Goal: Task Accomplishment & Management: Manage account settings

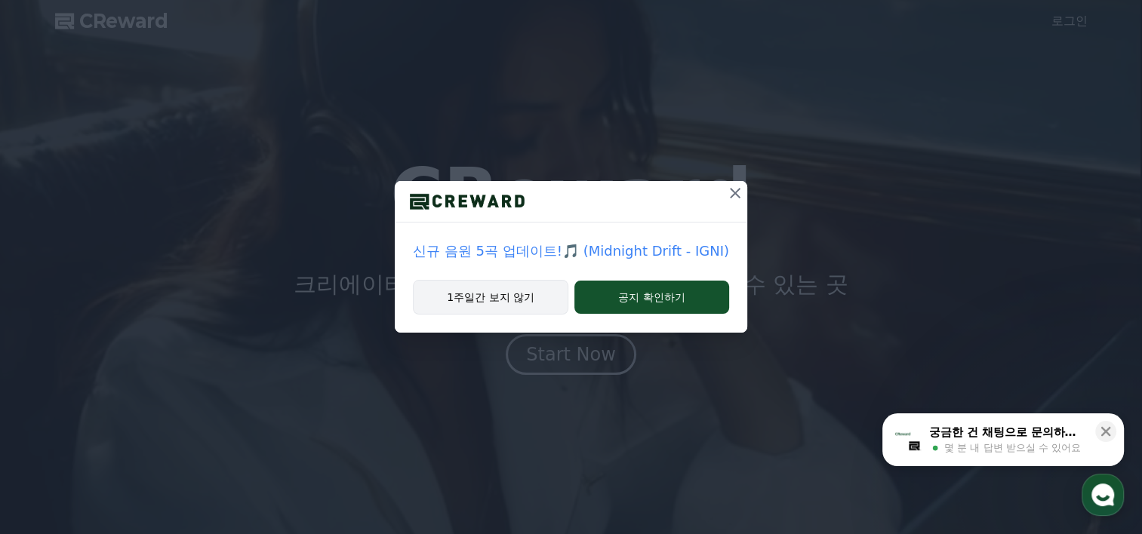
click at [476, 296] on button "1주일간 보지 않기" at bounding box center [490, 297] width 155 height 35
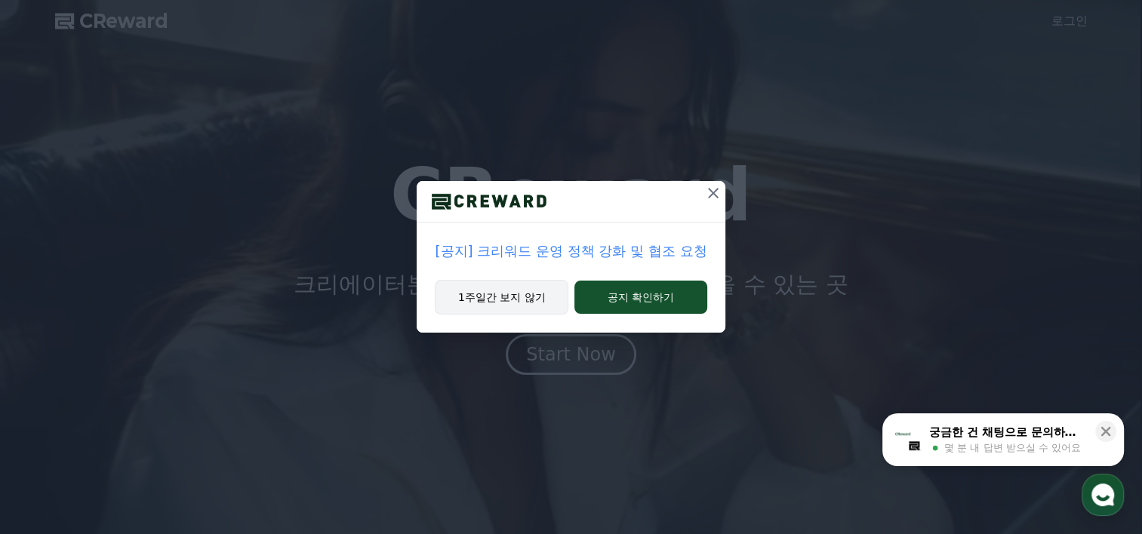
click at [500, 302] on button "1주일간 보지 않기" at bounding box center [502, 297] width 134 height 35
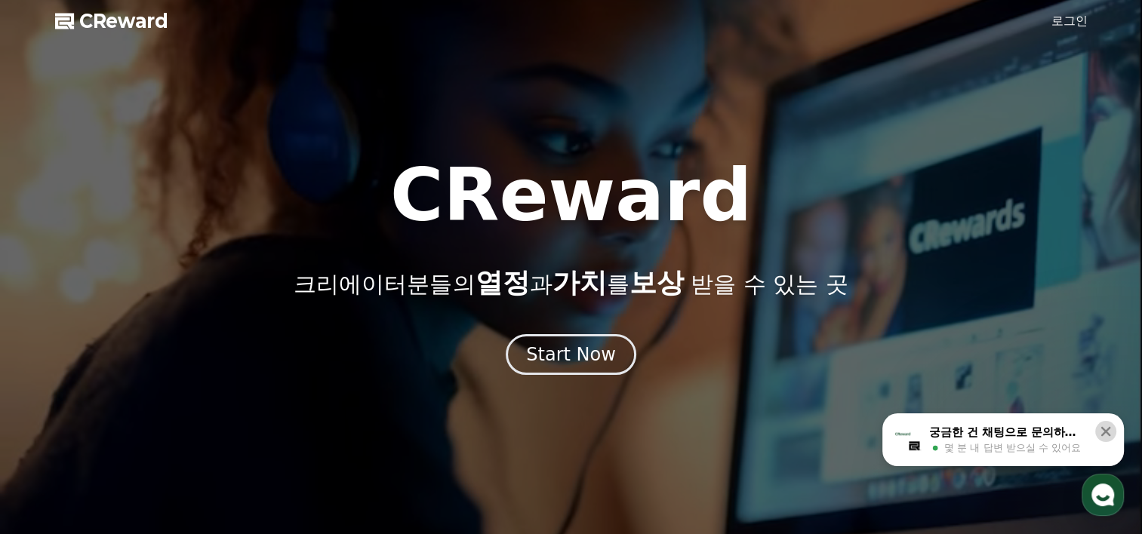
click at [1107, 432] on icon at bounding box center [1106, 432] width 10 height 10
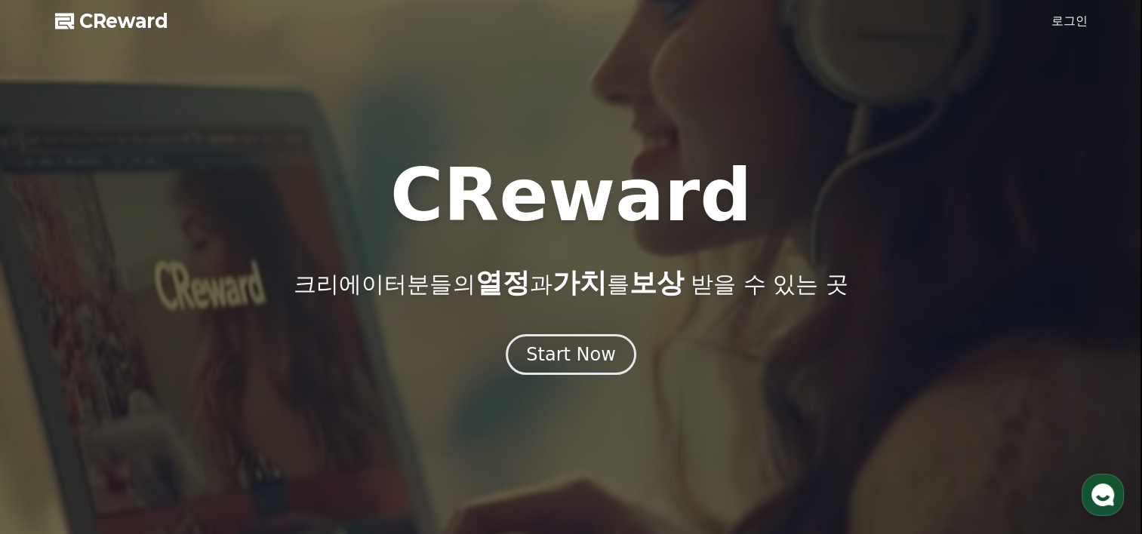
click at [1069, 21] on link "로그인" at bounding box center [1069, 21] width 36 height 18
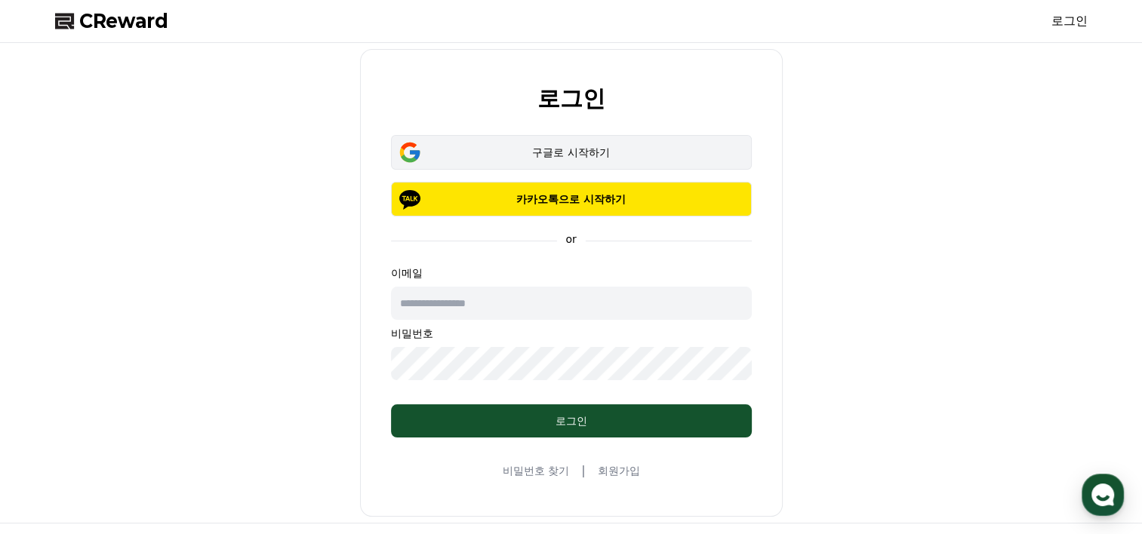
click at [550, 148] on div "구글로 시작하기" at bounding box center [571, 152] width 317 height 15
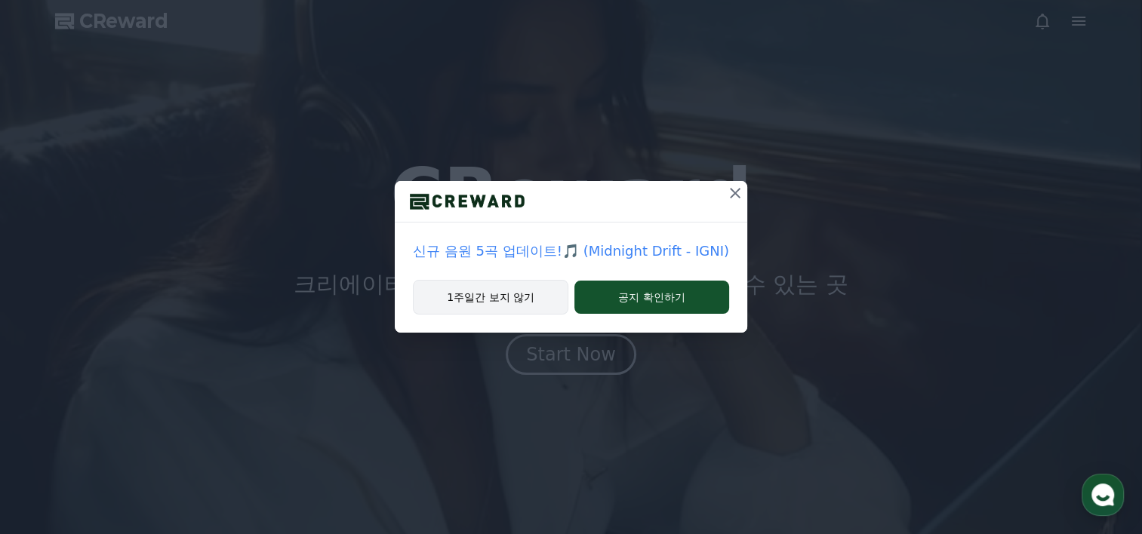
click at [473, 300] on button "1주일간 보지 않기" at bounding box center [490, 297] width 155 height 35
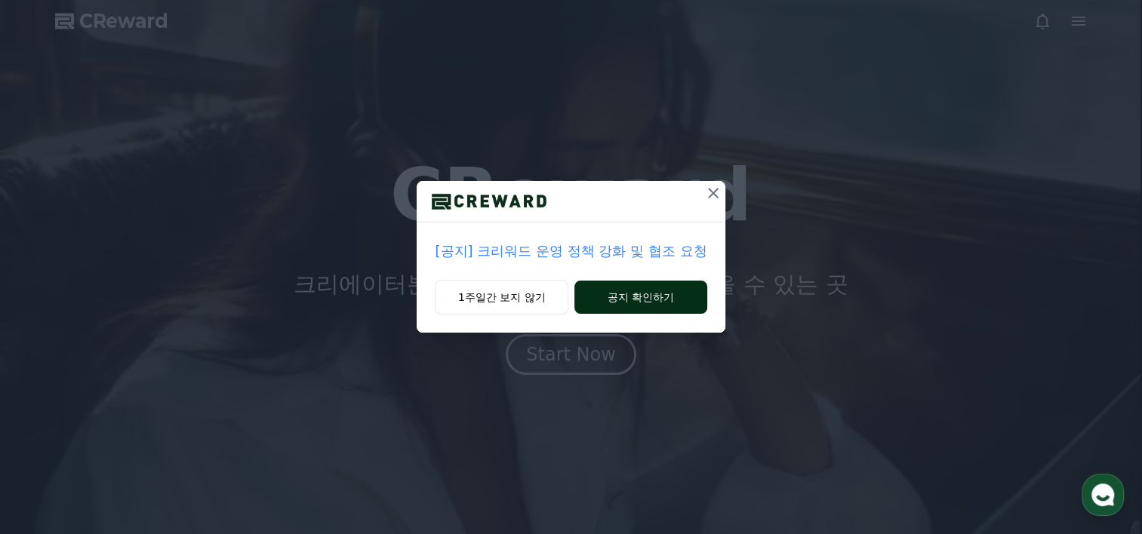
click at [650, 299] on button "공지 확인하기" at bounding box center [640, 297] width 132 height 33
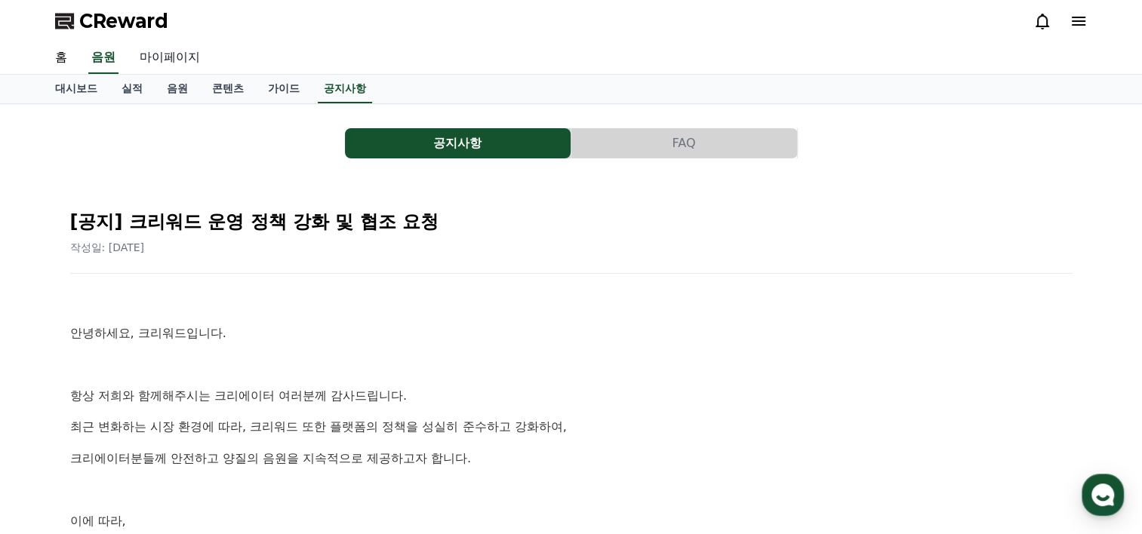
click at [174, 58] on link "마이페이지" at bounding box center [170, 58] width 85 height 32
select select "**********"
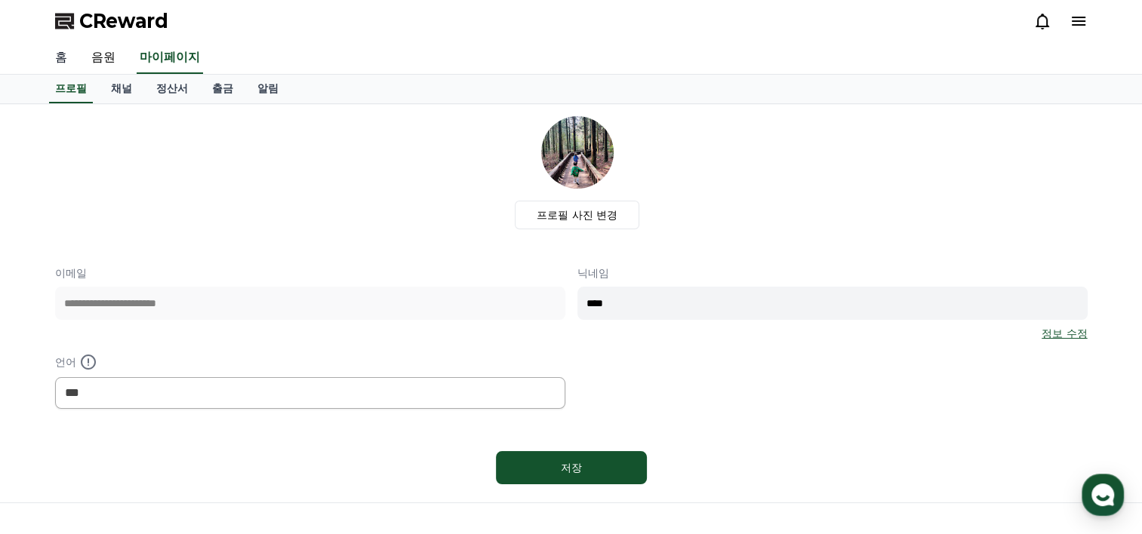
click at [61, 59] on link "홈" at bounding box center [61, 58] width 36 height 32
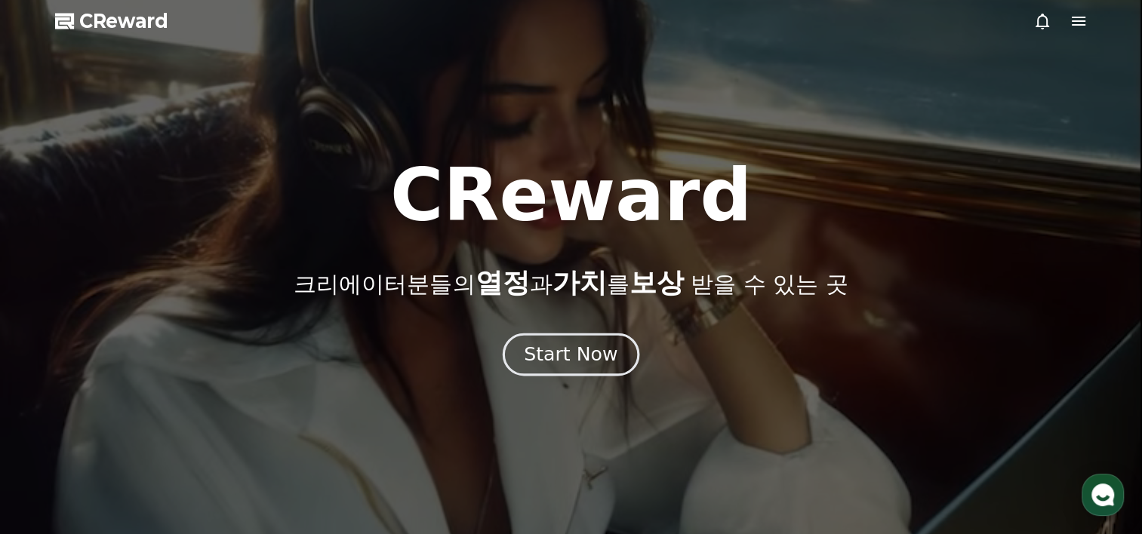
click at [549, 368] on div "Start Now" at bounding box center [571, 355] width 94 height 26
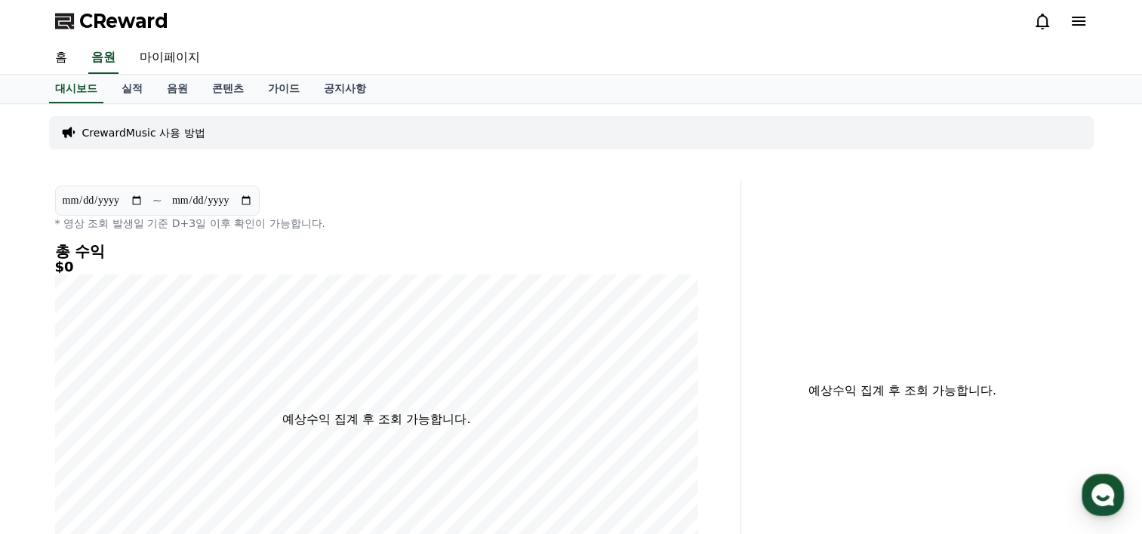
click at [1077, 24] on icon at bounding box center [1079, 21] width 14 height 9
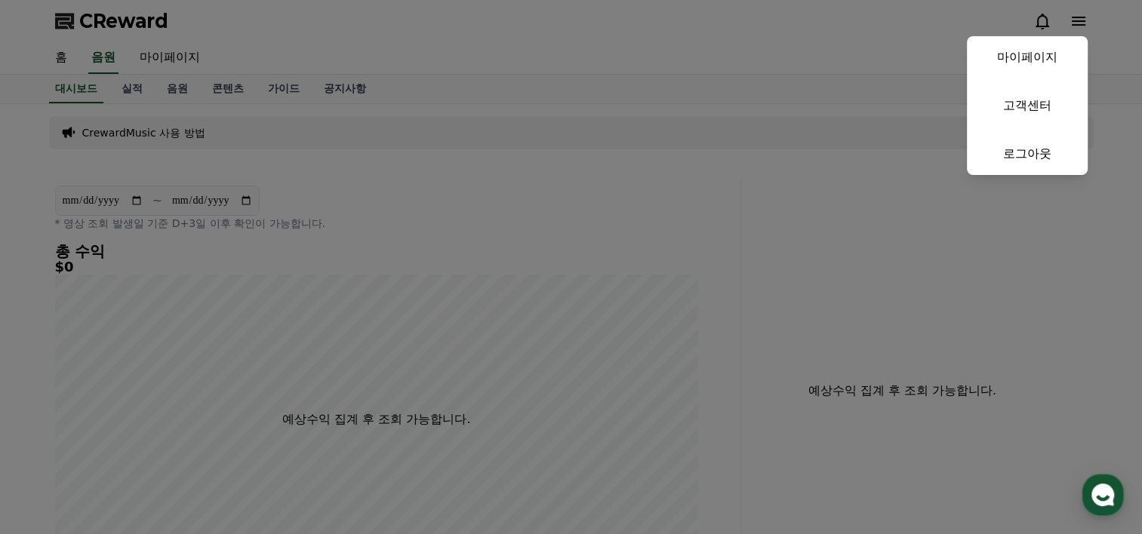
click at [266, 37] on button "close" at bounding box center [571, 267] width 1142 height 534
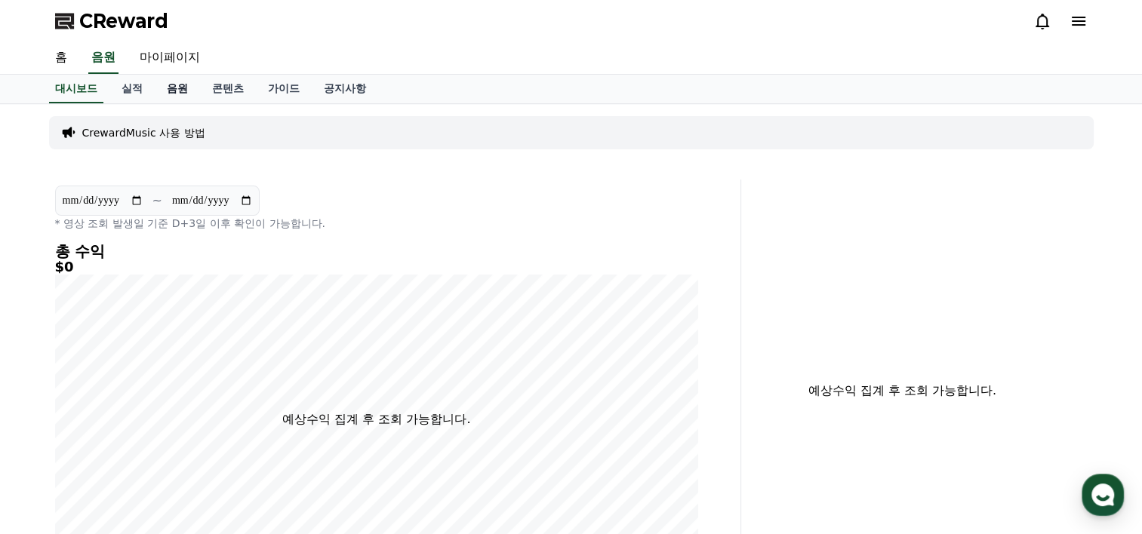
click at [177, 88] on link "음원" at bounding box center [177, 89] width 45 height 29
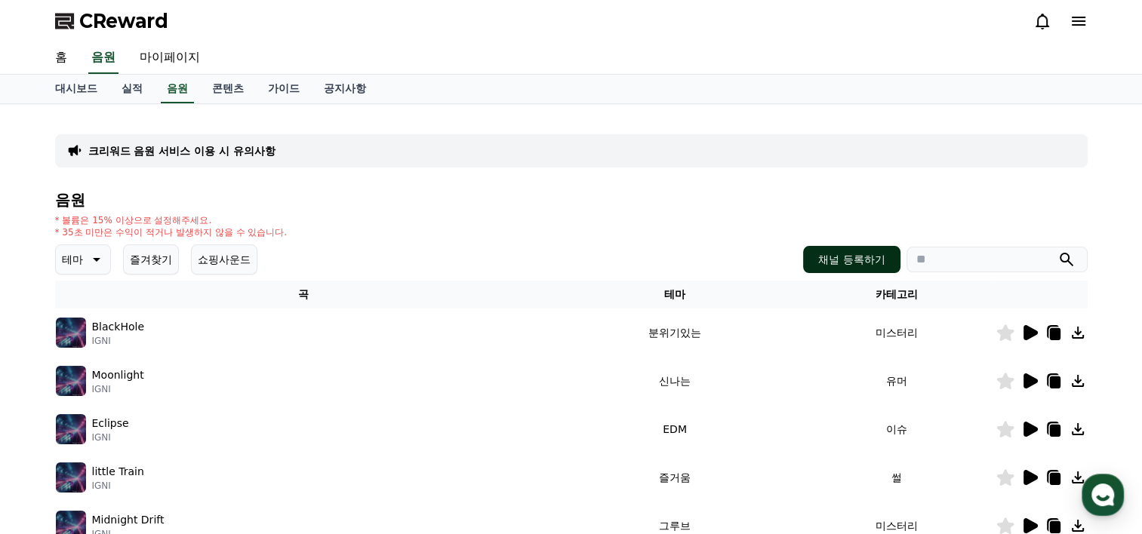
click at [839, 262] on button "채널 등록하기" at bounding box center [851, 259] width 97 height 27
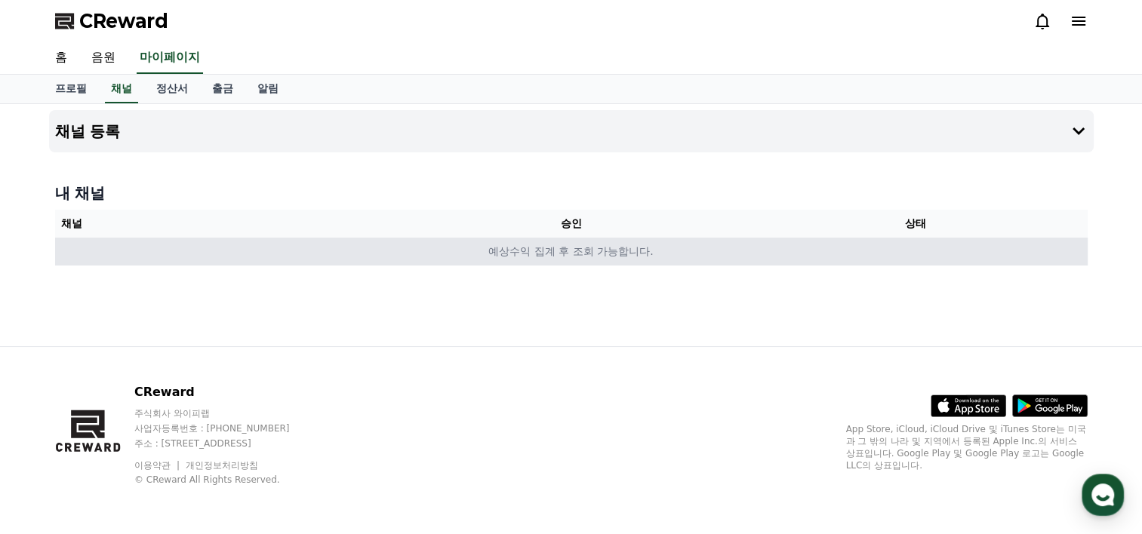
click at [571, 255] on td "예상수익 집계 후 조회 가능합니다." at bounding box center [571, 252] width 1033 height 28
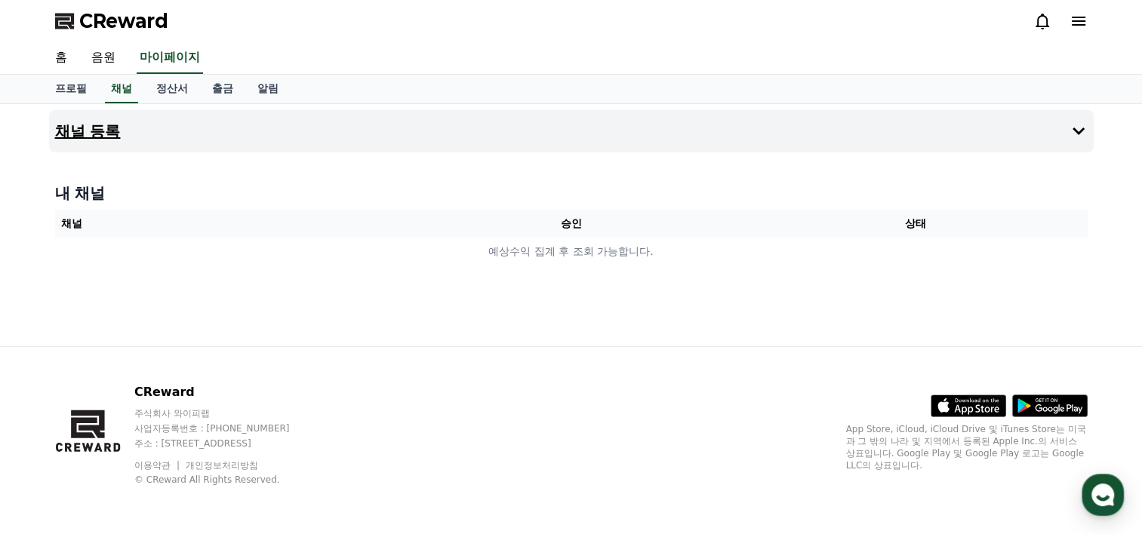
click at [140, 127] on button "채널 등록" at bounding box center [571, 131] width 1045 height 42
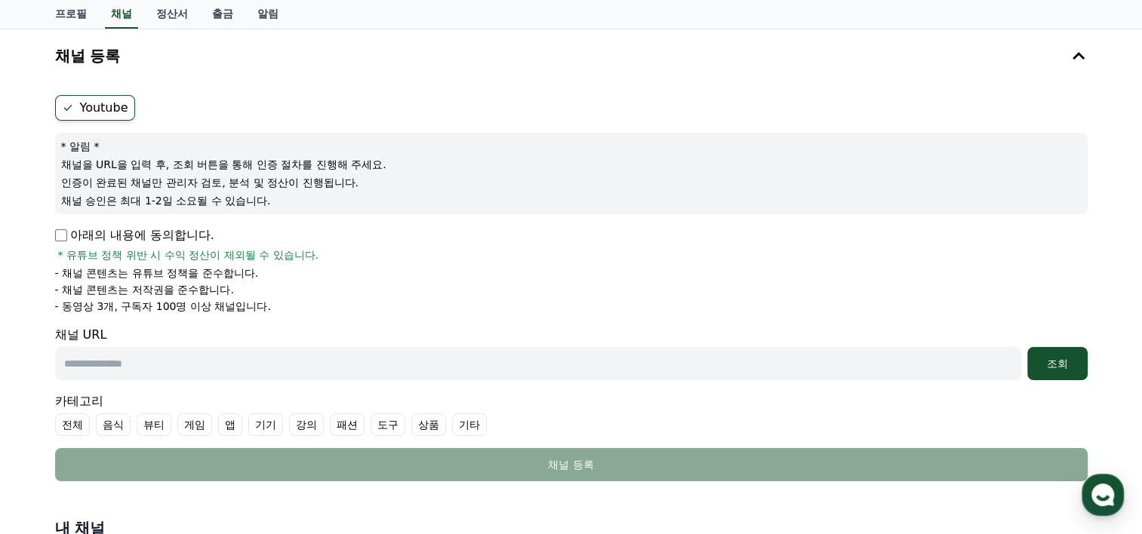
scroll to position [302, 0]
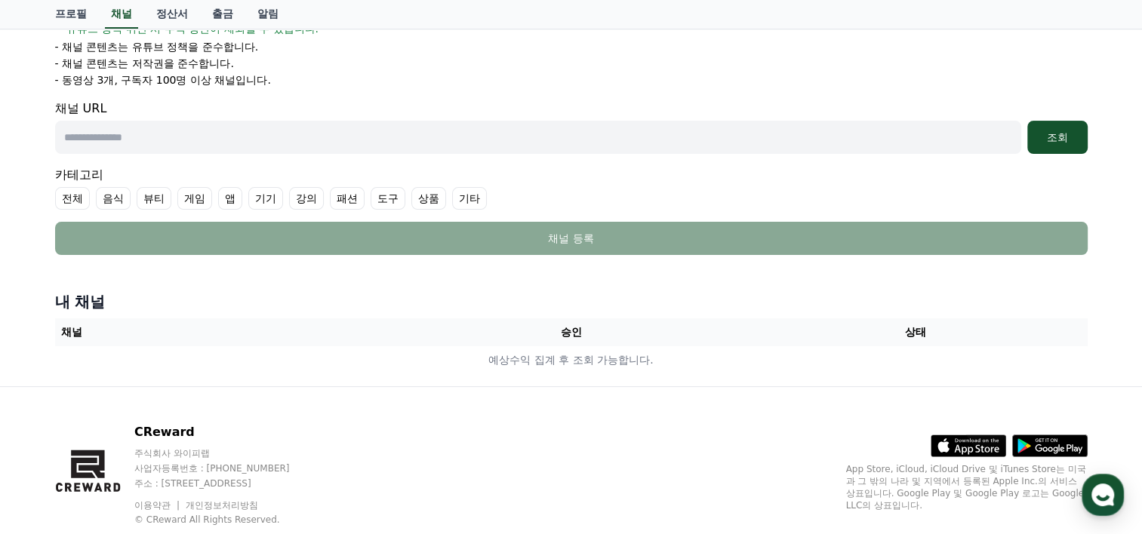
click at [85, 145] on input "text" at bounding box center [538, 137] width 966 height 33
paste input "**********"
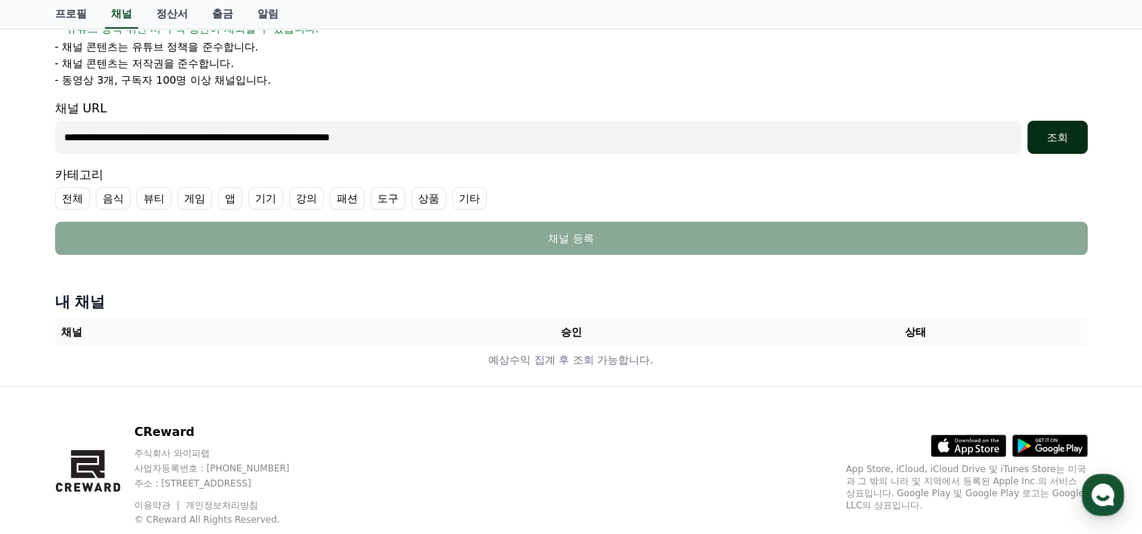
type input "**********"
click at [1048, 135] on div "조회" at bounding box center [1057, 137] width 48 height 15
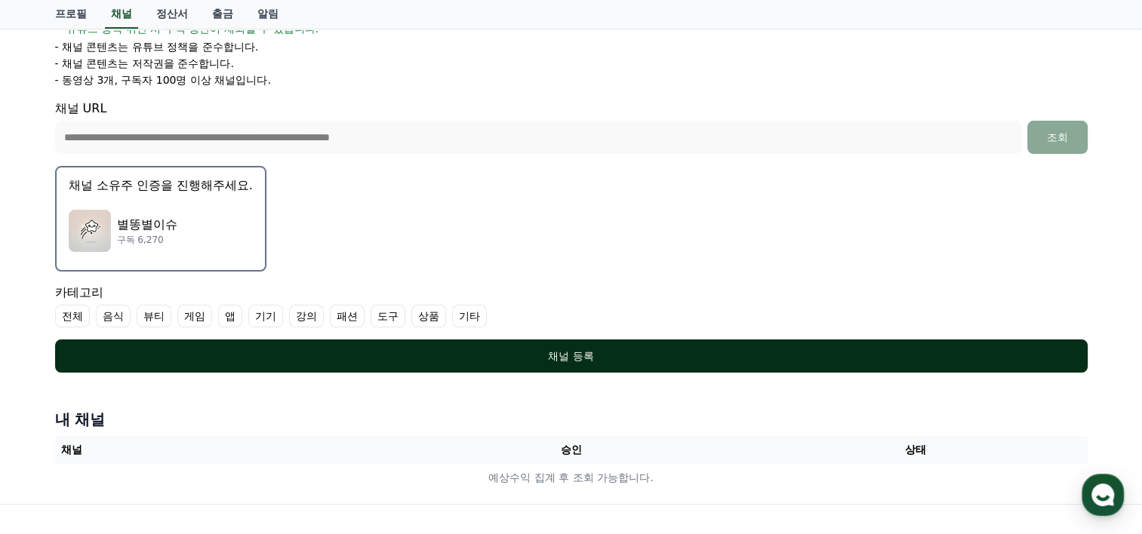
click at [574, 354] on div "채널 등록" at bounding box center [571, 356] width 972 height 15
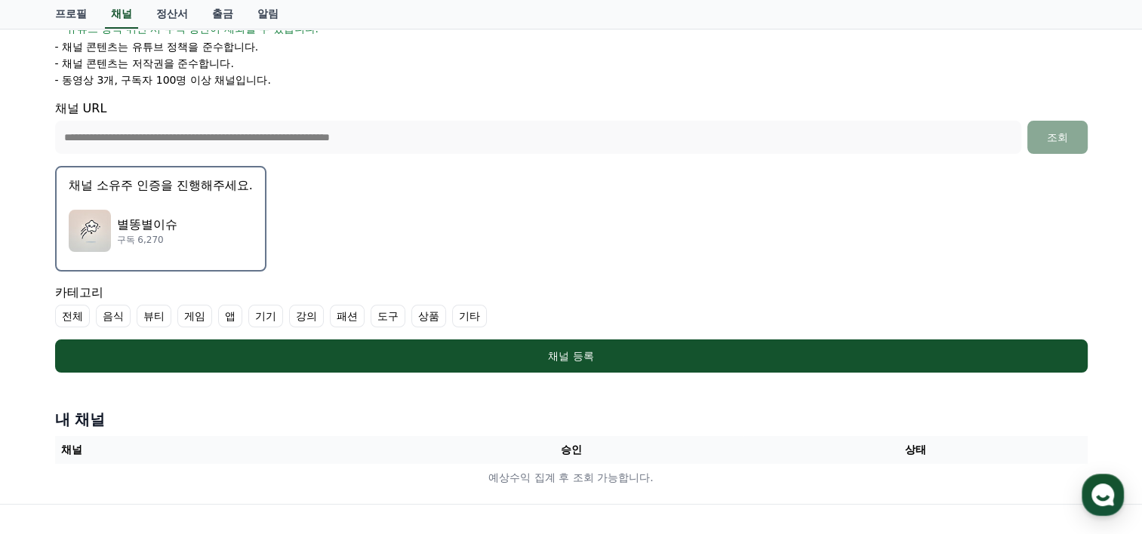
click at [462, 315] on label "기타" at bounding box center [469, 316] width 35 height 23
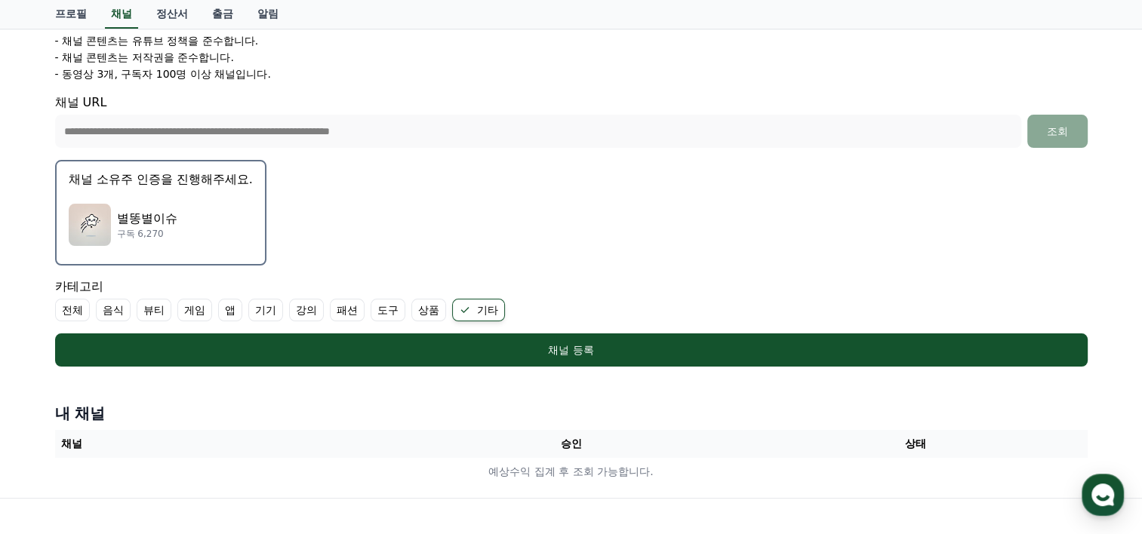
scroll to position [306, 0]
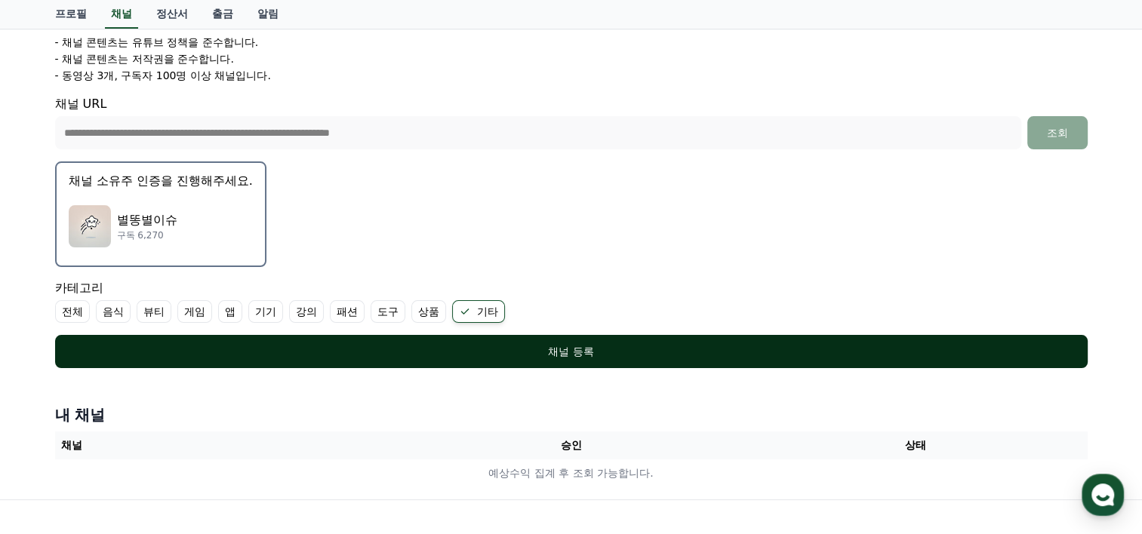
click at [571, 353] on div "채널 등록" at bounding box center [571, 351] width 972 height 15
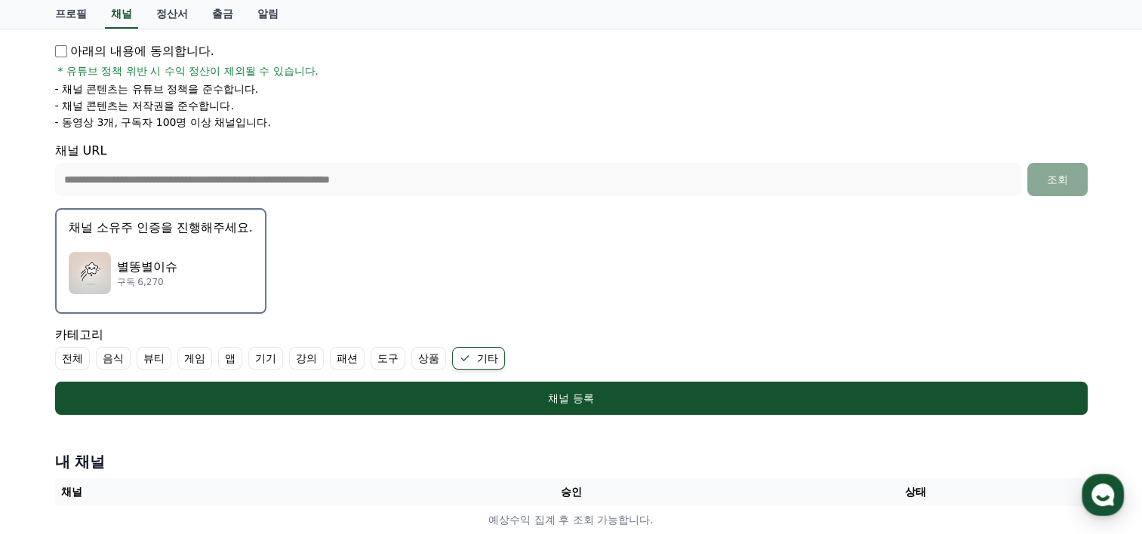
scroll to position [231, 0]
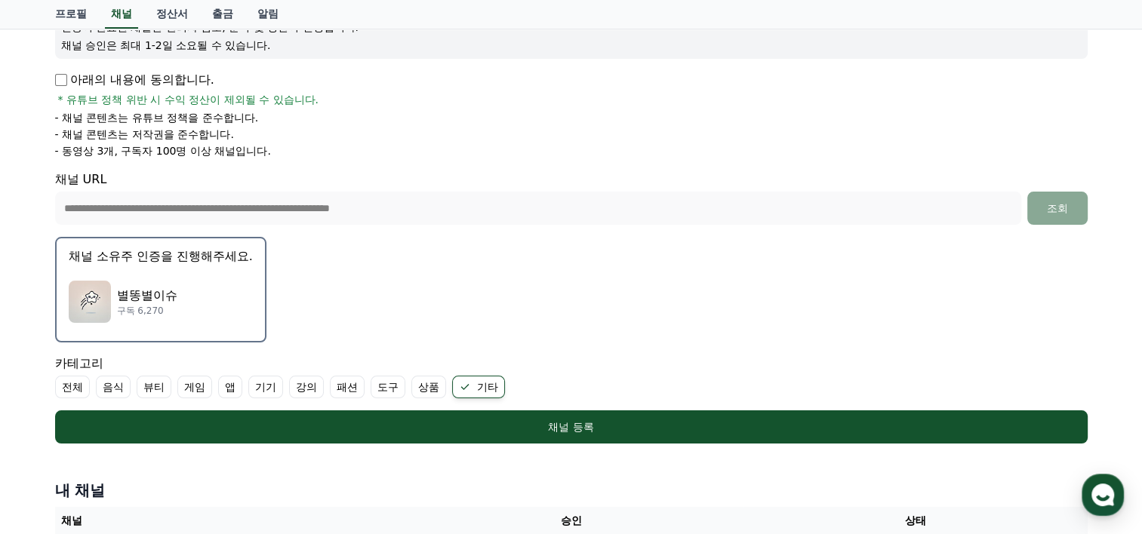
click at [101, 296] on img "button" at bounding box center [90, 302] width 42 height 42
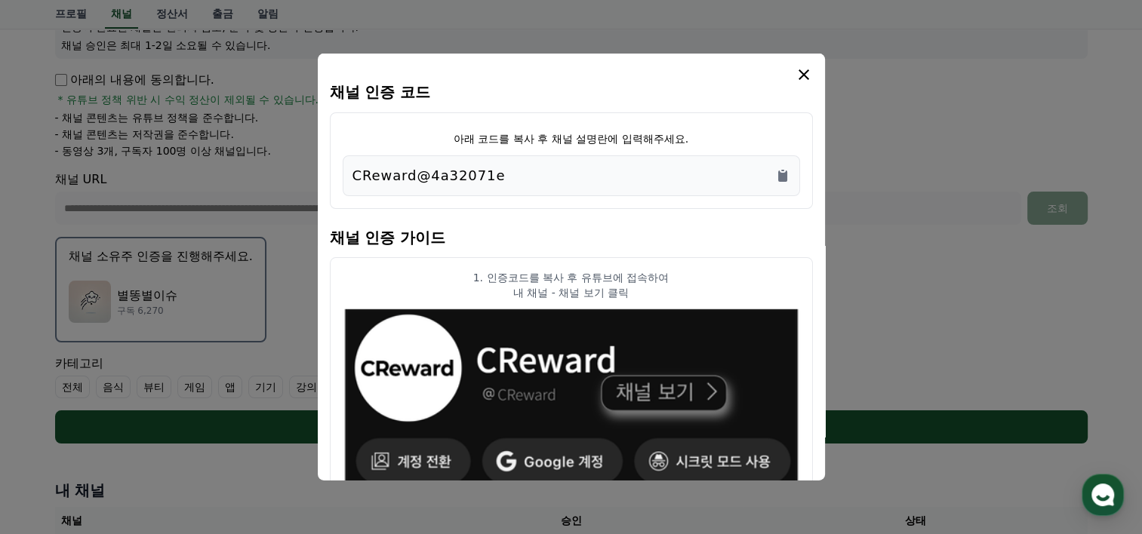
drag, startPoint x: 492, startPoint y: 178, endPoint x: 338, endPoint y: 174, distance: 154.1
click at [338, 174] on div "아래 코드를 복사 후 채널 설명란에 입력해주세요. CReward@4a32071e" at bounding box center [571, 160] width 483 height 97
copy p "CReward@4a32071e"
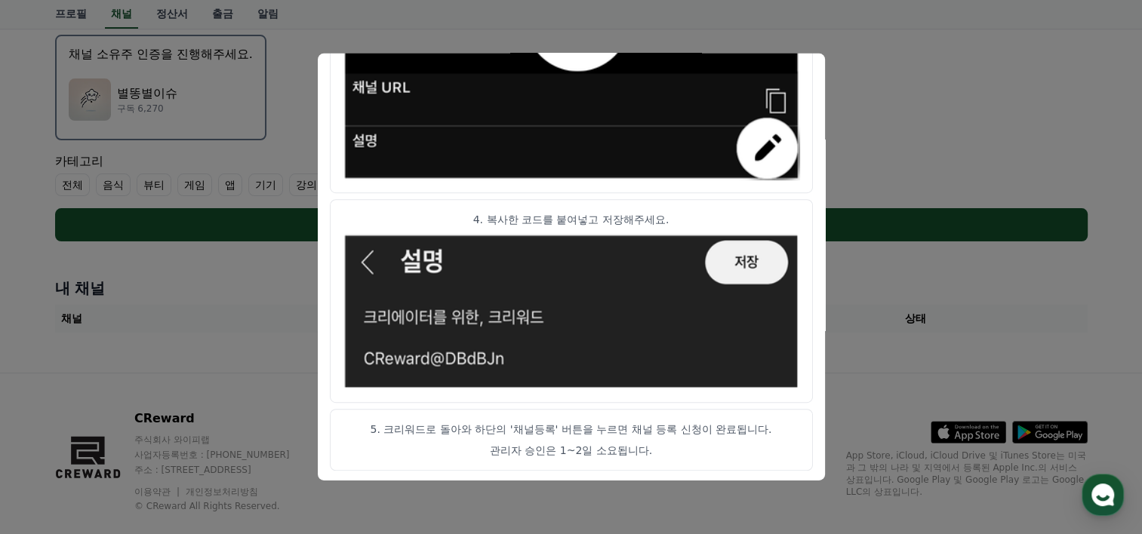
scroll to position [457, 0]
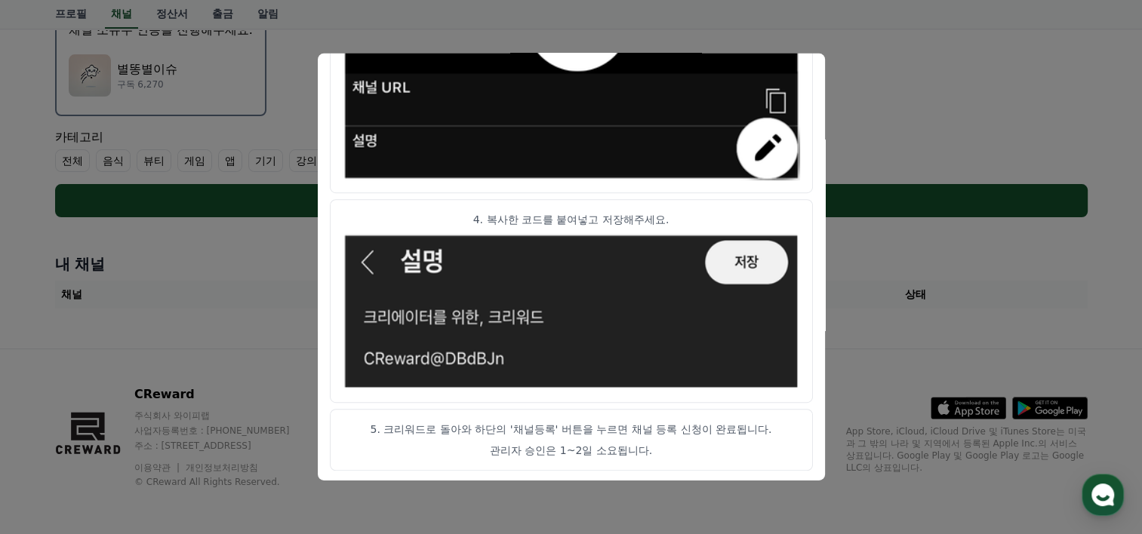
click at [896, 155] on button "close modal" at bounding box center [571, 267] width 1142 height 534
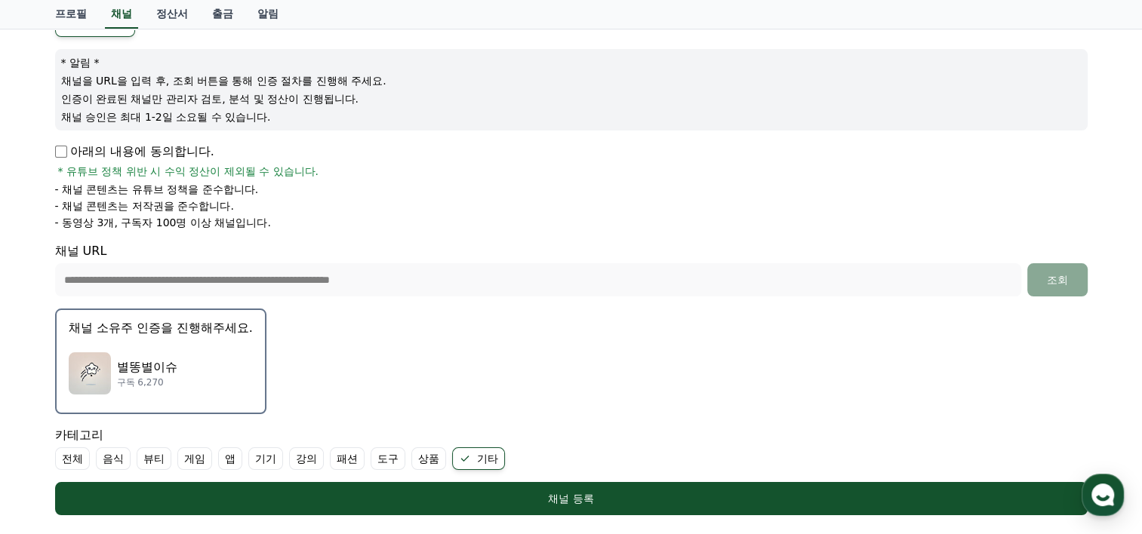
scroll to position [155, 0]
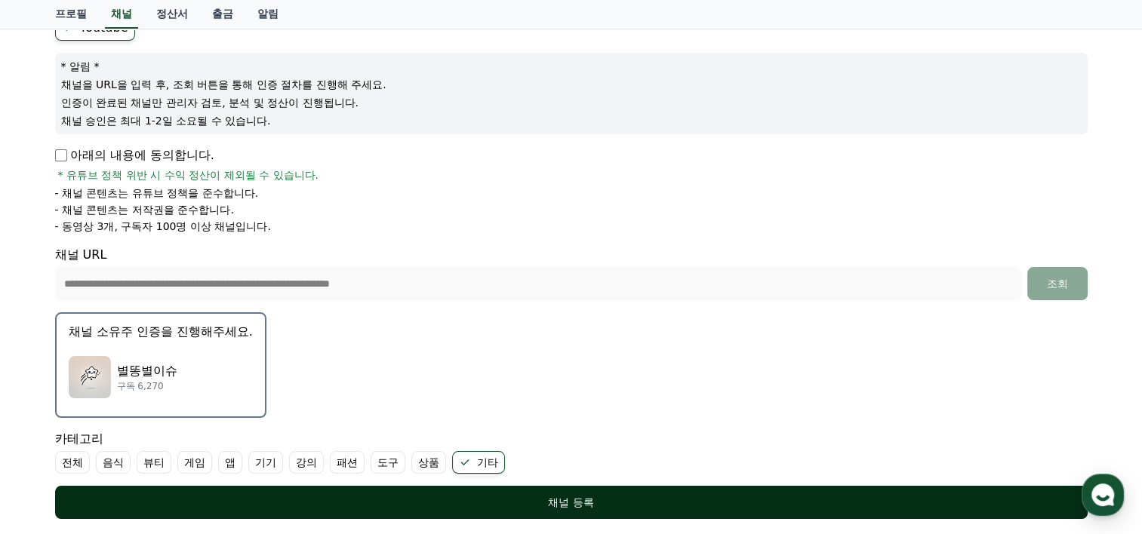
click at [562, 501] on div "채널 등록" at bounding box center [571, 502] width 972 height 15
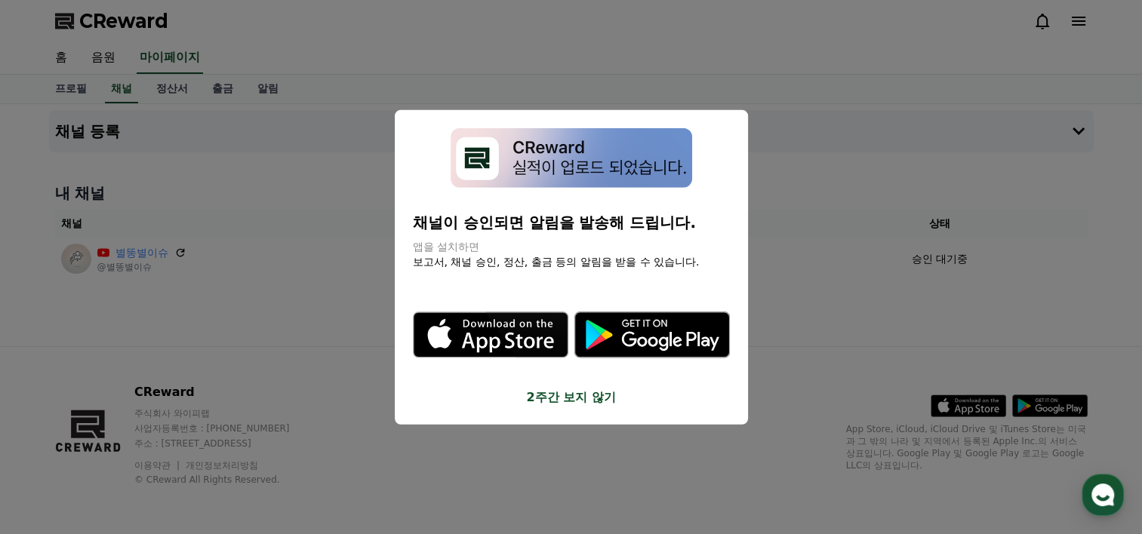
click at [569, 401] on button "2주간 보지 않기" at bounding box center [571, 397] width 317 height 18
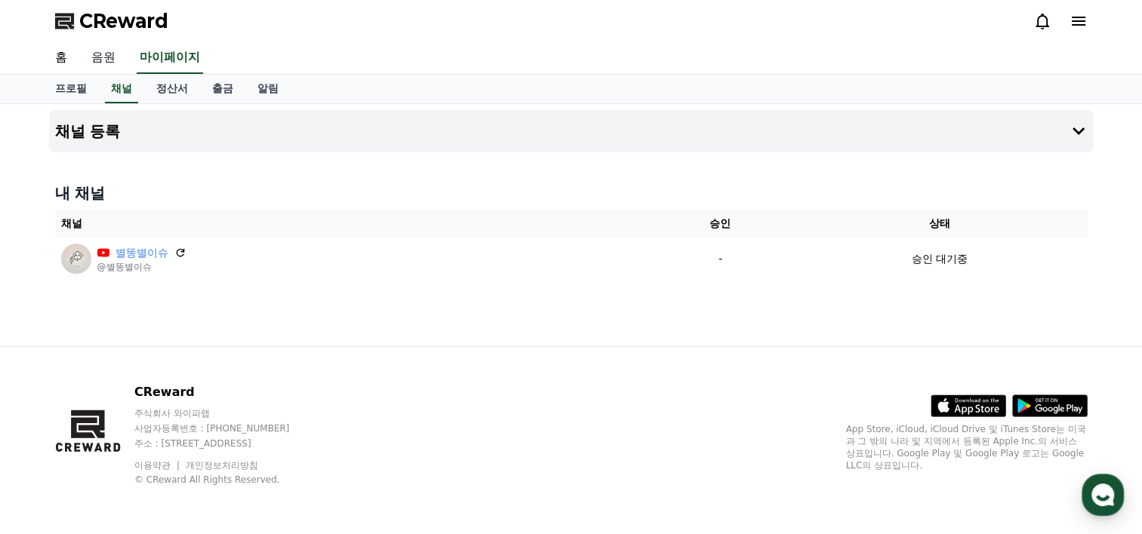
click at [99, 60] on link "음원" at bounding box center [103, 58] width 48 height 32
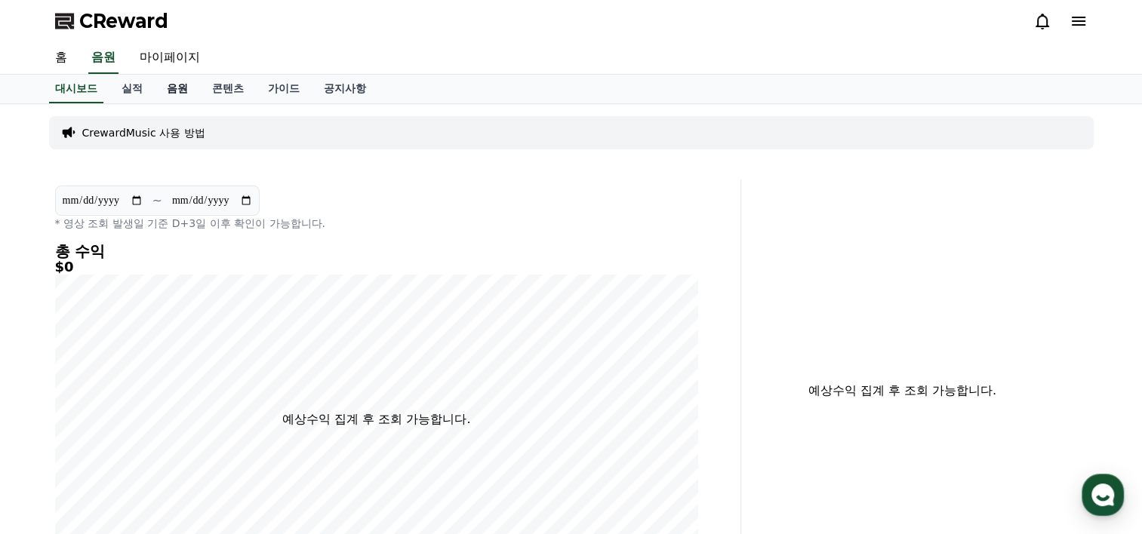
click at [176, 91] on link "음원" at bounding box center [177, 89] width 45 height 29
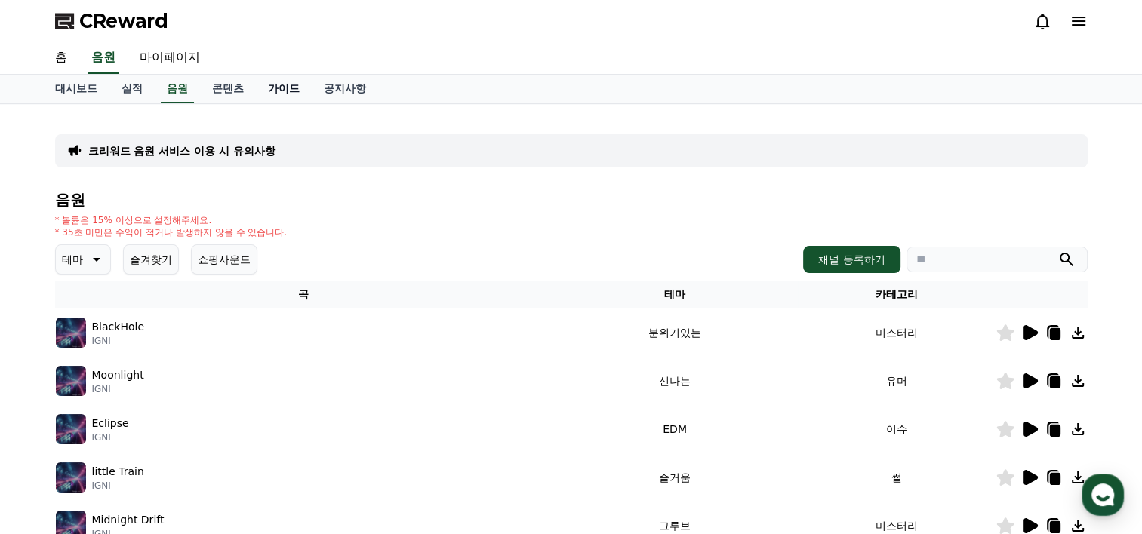
click at [284, 88] on link "가이드" at bounding box center [284, 89] width 56 height 29
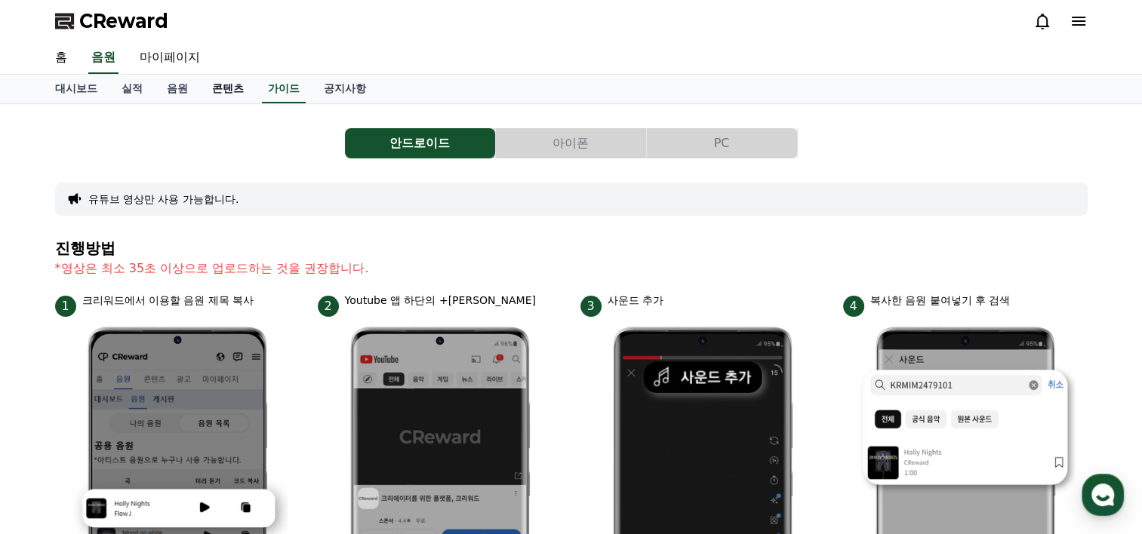
click at [223, 87] on link "콘텐츠" at bounding box center [228, 89] width 56 height 29
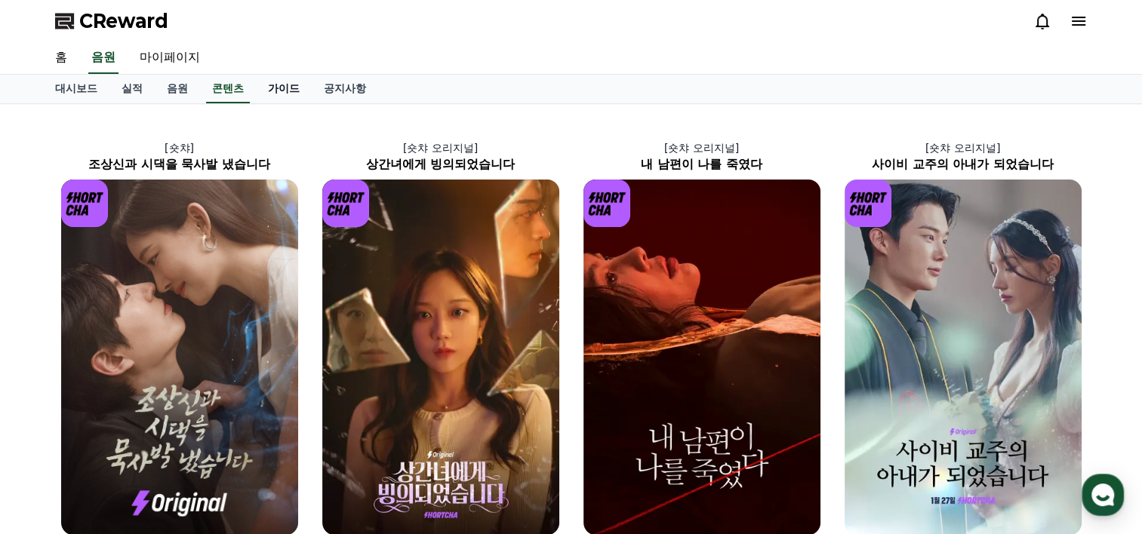
click at [286, 91] on link "가이드" at bounding box center [284, 89] width 56 height 29
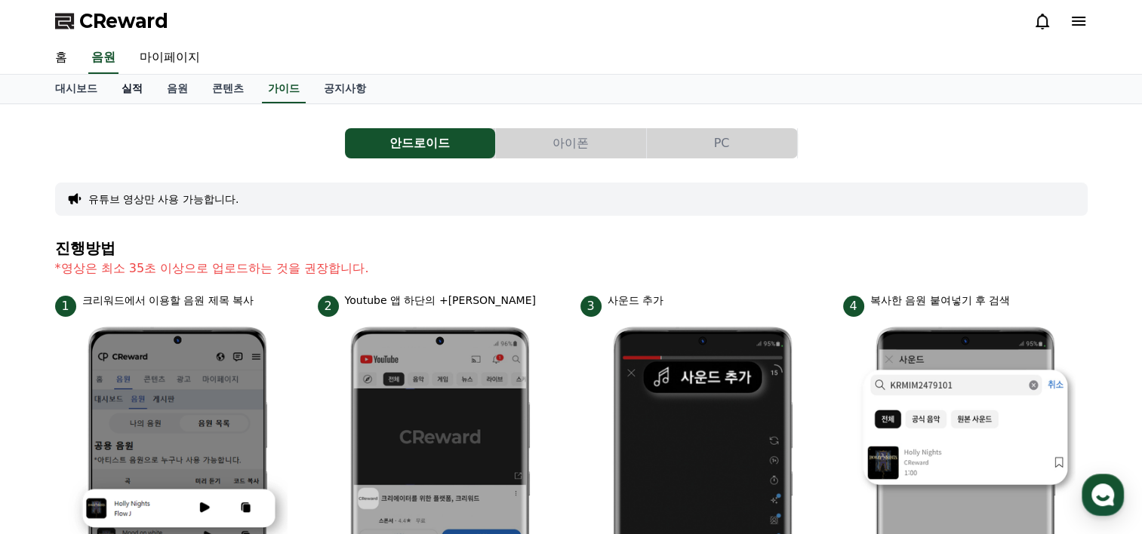
click at [131, 86] on link "실적" at bounding box center [131, 89] width 45 height 29
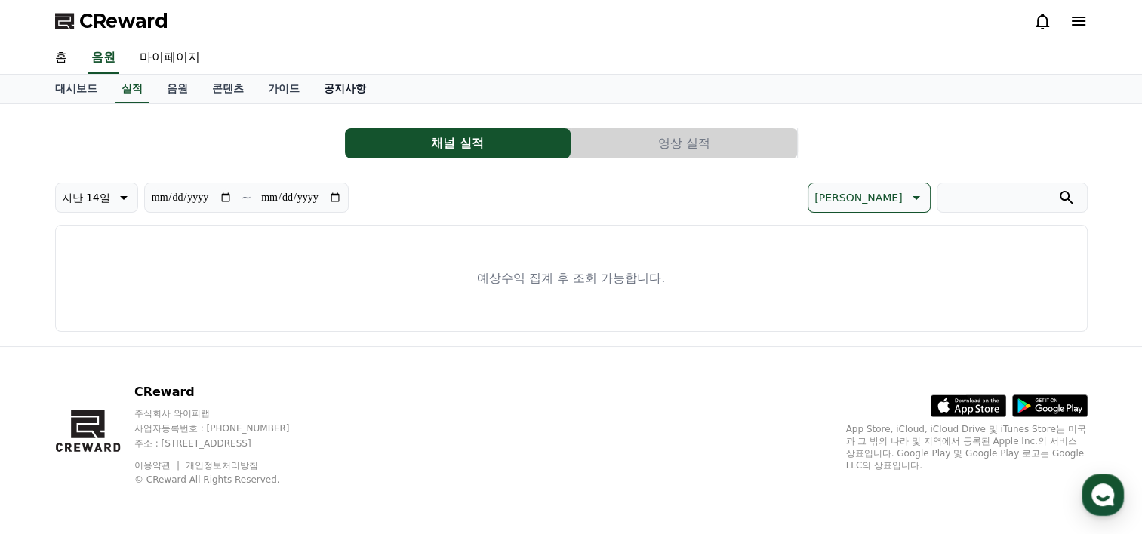
click at [344, 89] on link "공지사항" at bounding box center [345, 89] width 66 height 29
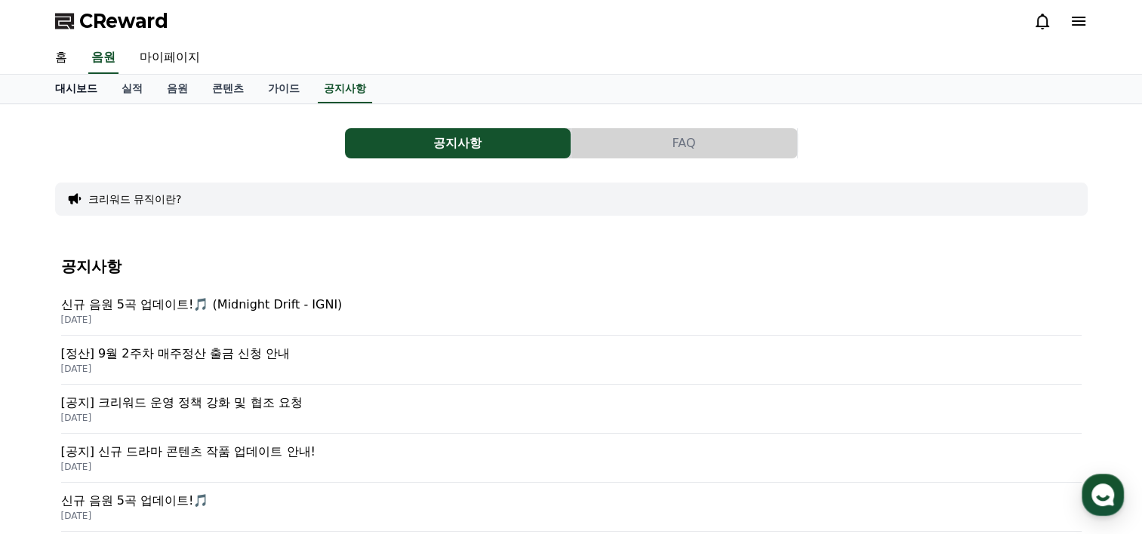
click at [72, 90] on link "대시보드" at bounding box center [76, 89] width 66 height 29
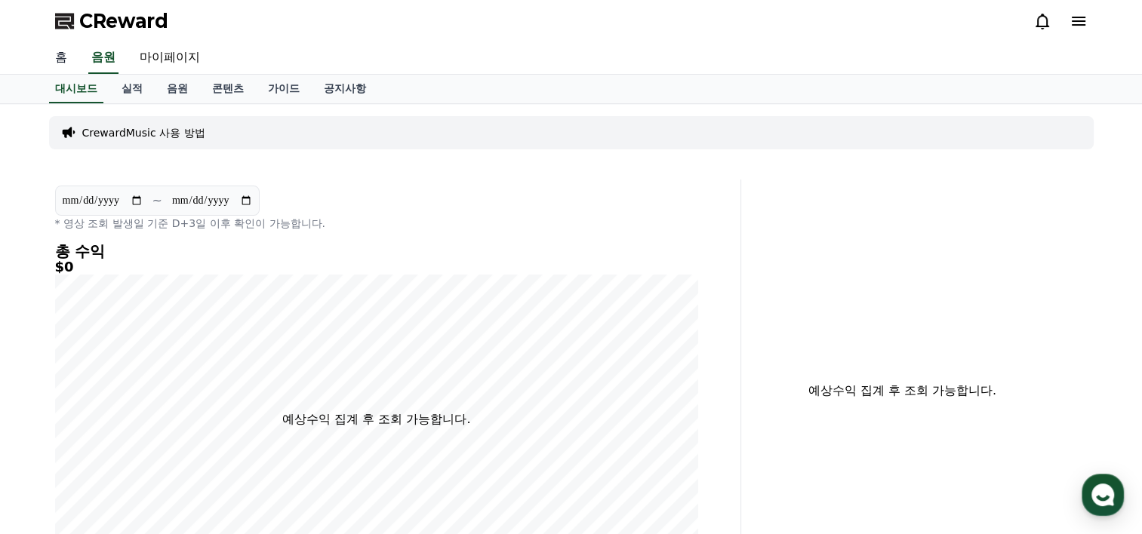
click at [58, 60] on link "홈" at bounding box center [61, 58] width 36 height 32
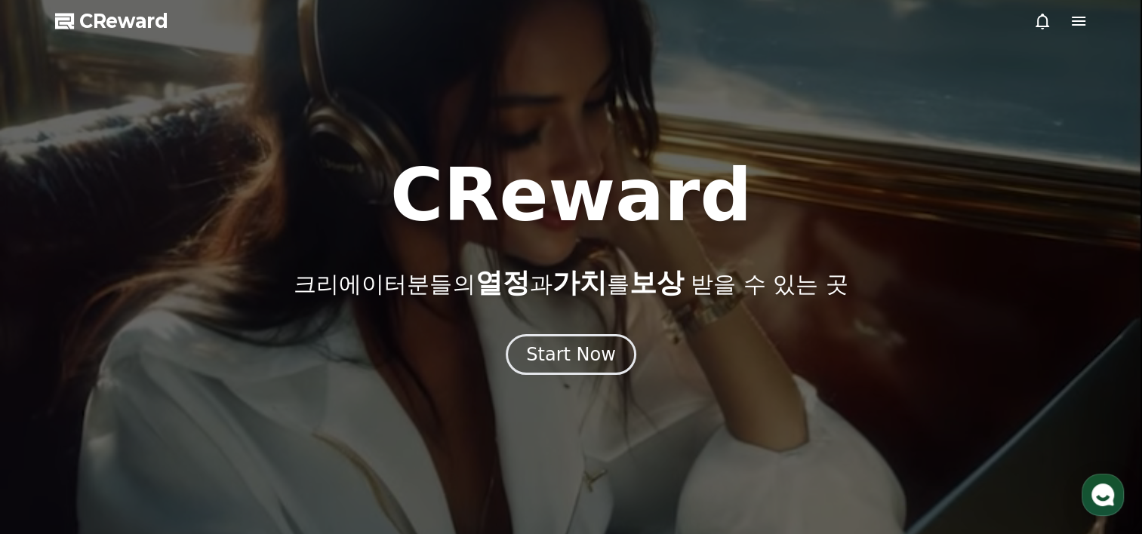
click at [1082, 23] on icon at bounding box center [1079, 21] width 18 height 18
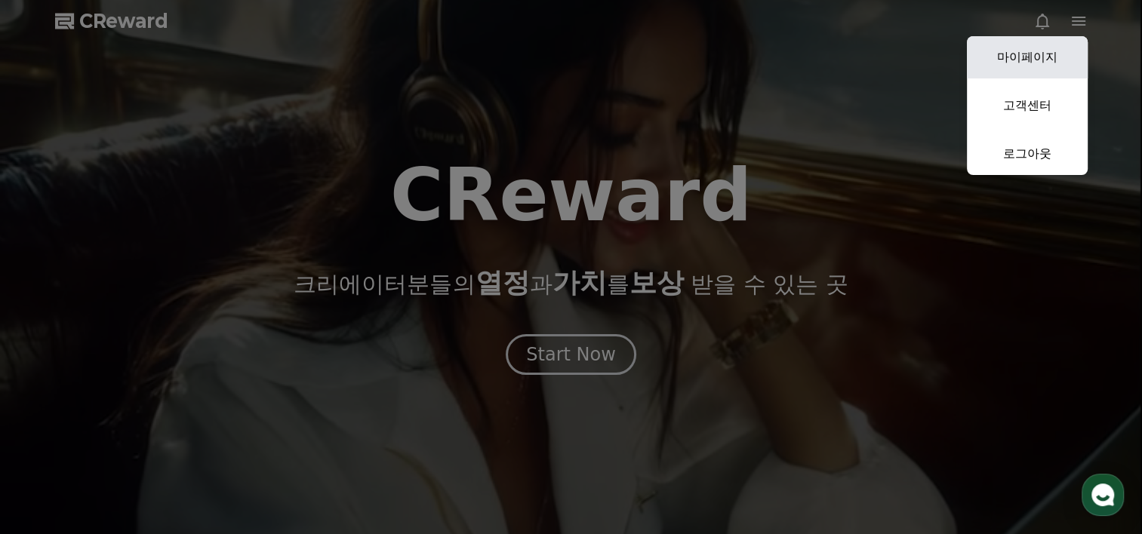
click at [1021, 55] on link "마이페이지" at bounding box center [1027, 57] width 121 height 42
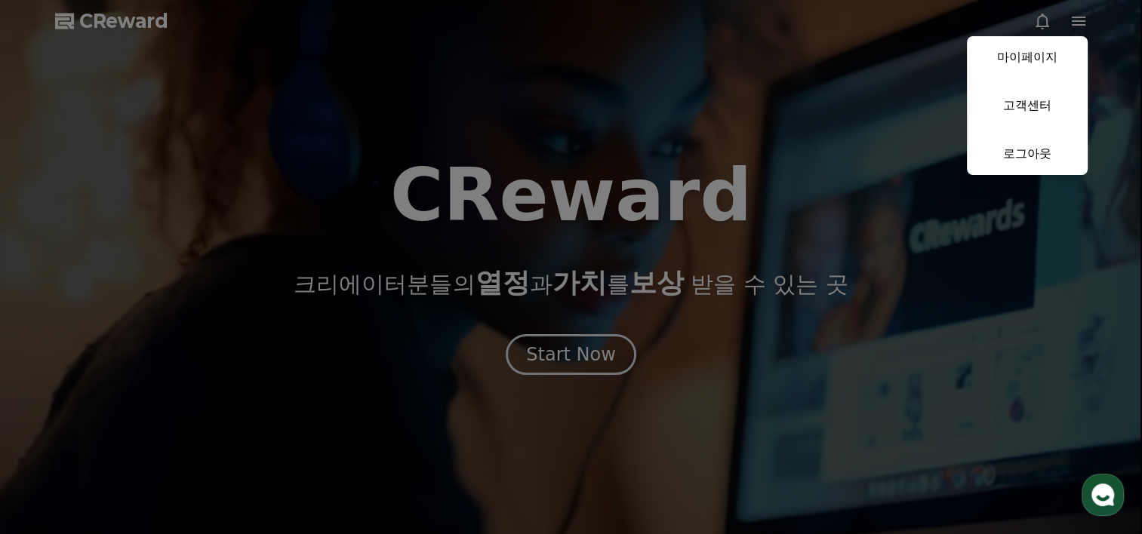
select select "**********"
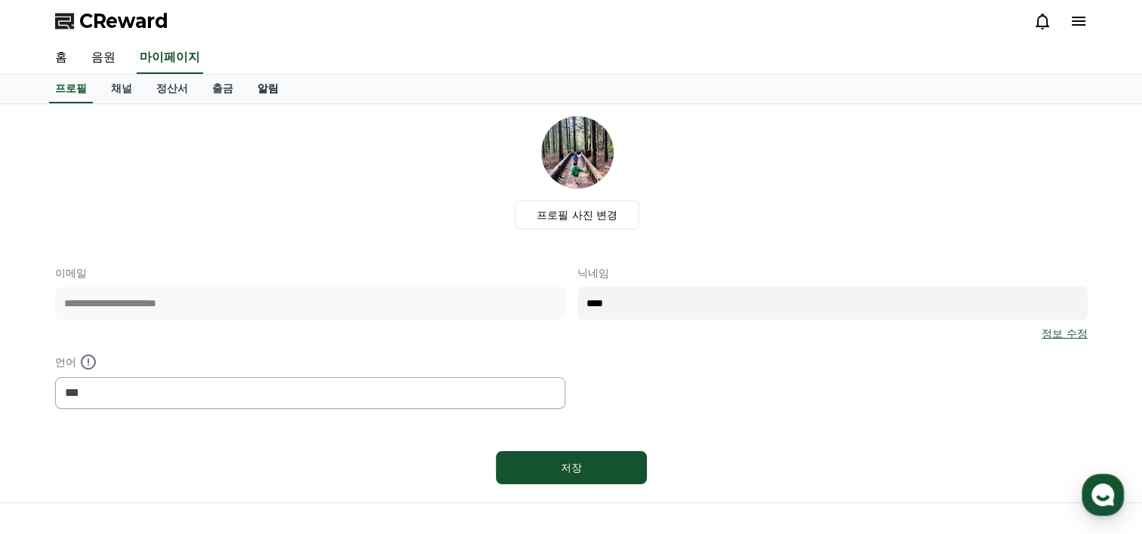
click at [264, 88] on link "알림" at bounding box center [267, 89] width 45 height 29
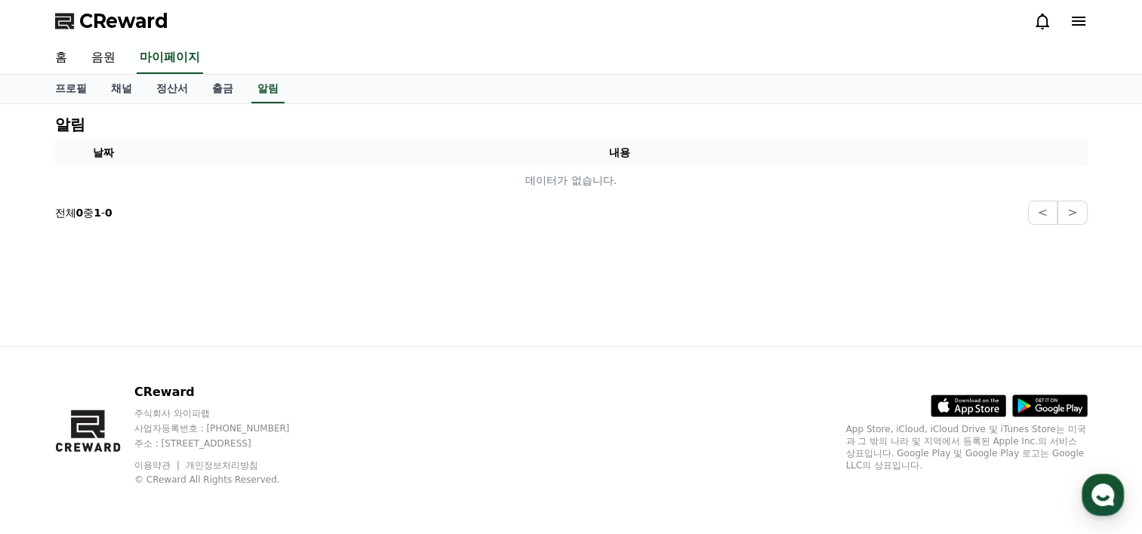
click at [1085, 23] on icon at bounding box center [1079, 21] width 18 height 18
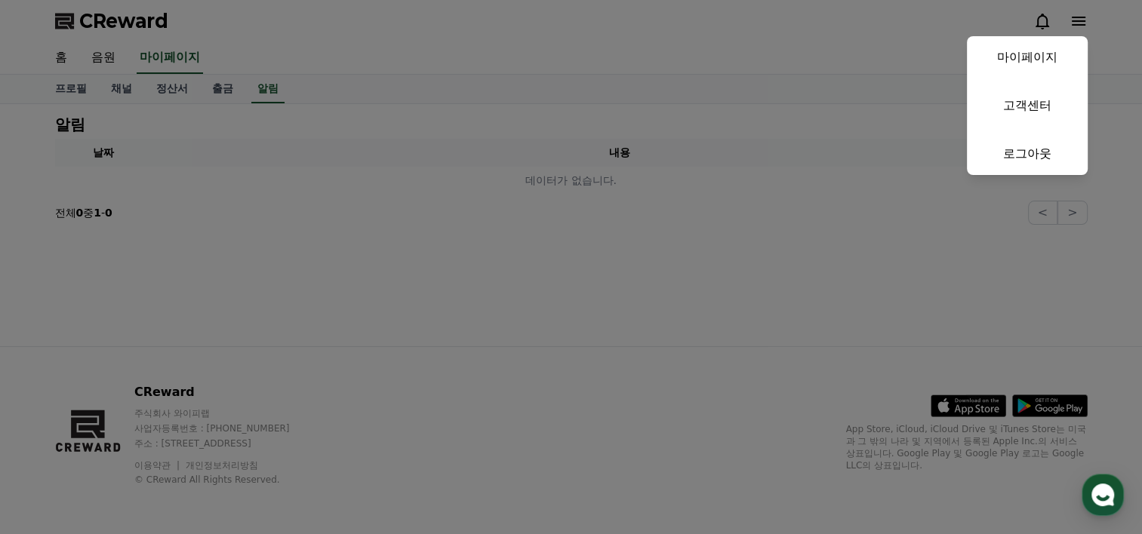
click at [339, 41] on button "close" at bounding box center [571, 267] width 1142 height 534
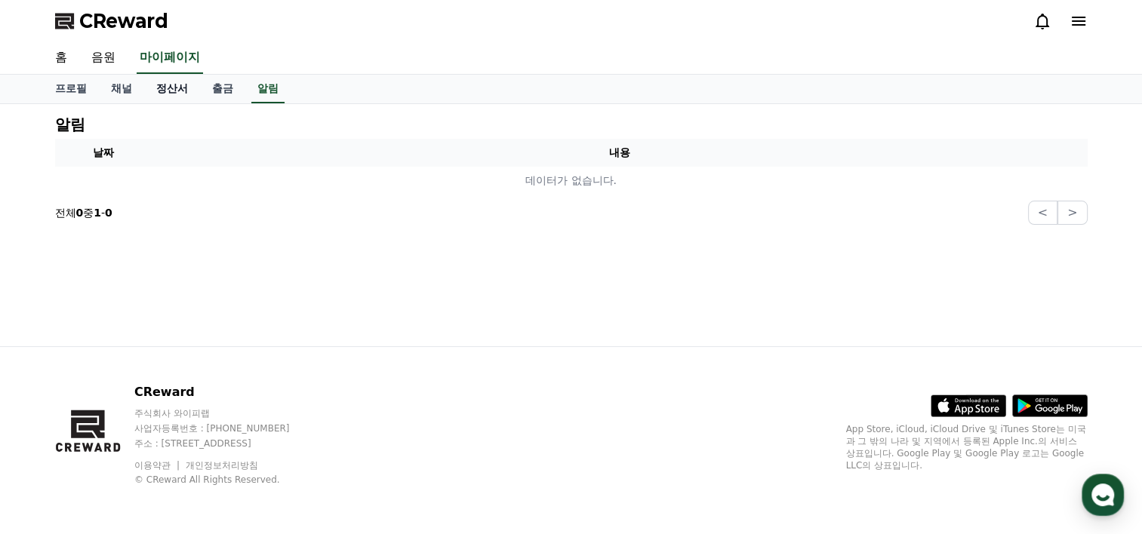
click at [160, 88] on link "정산서" at bounding box center [172, 89] width 56 height 29
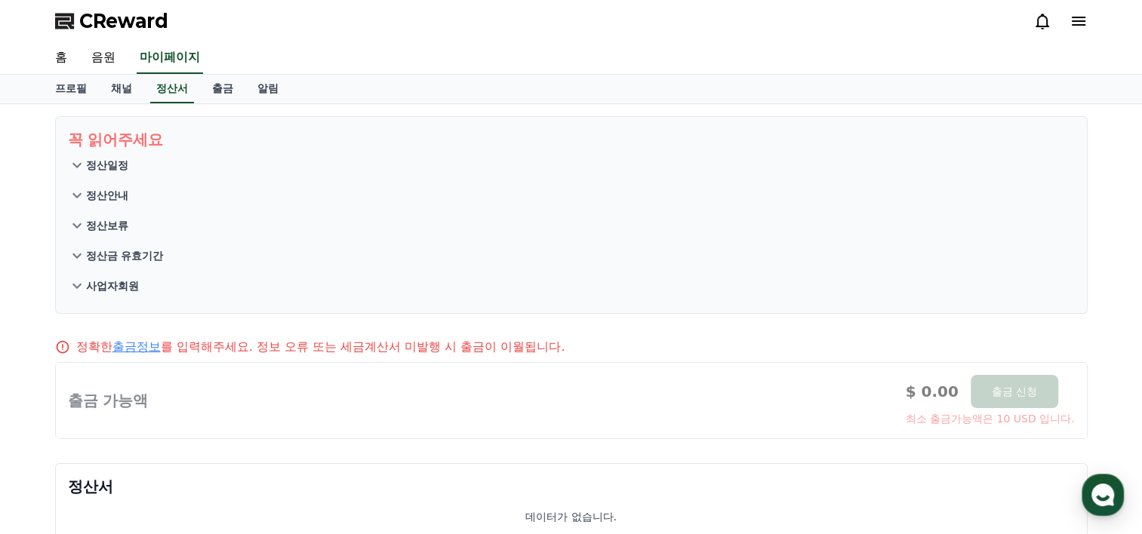
click at [103, 165] on p "정산일정" at bounding box center [107, 165] width 42 height 15
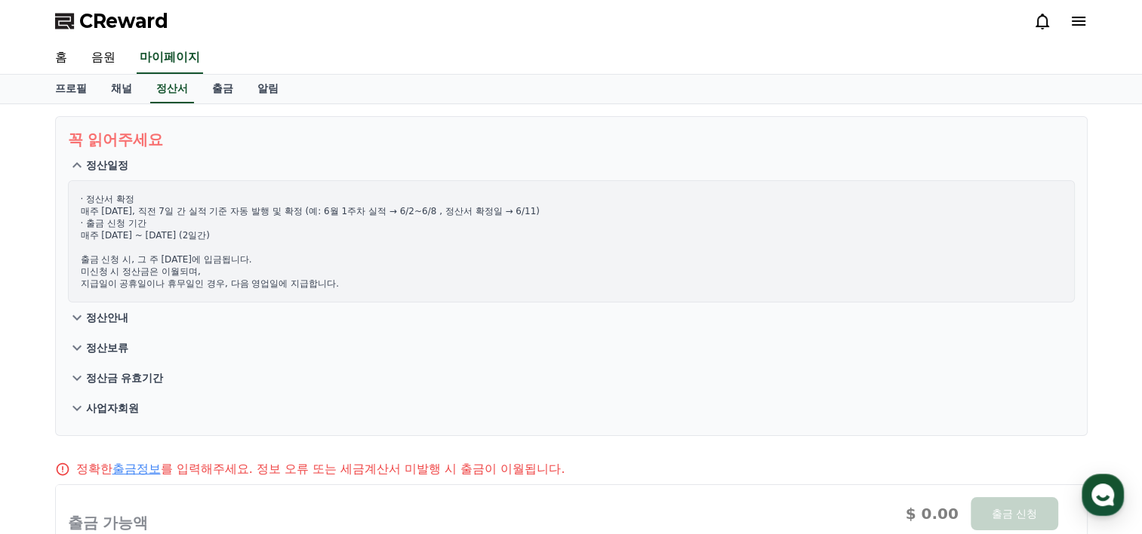
click at [111, 314] on p "정산안내" at bounding box center [107, 317] width 42 height 15
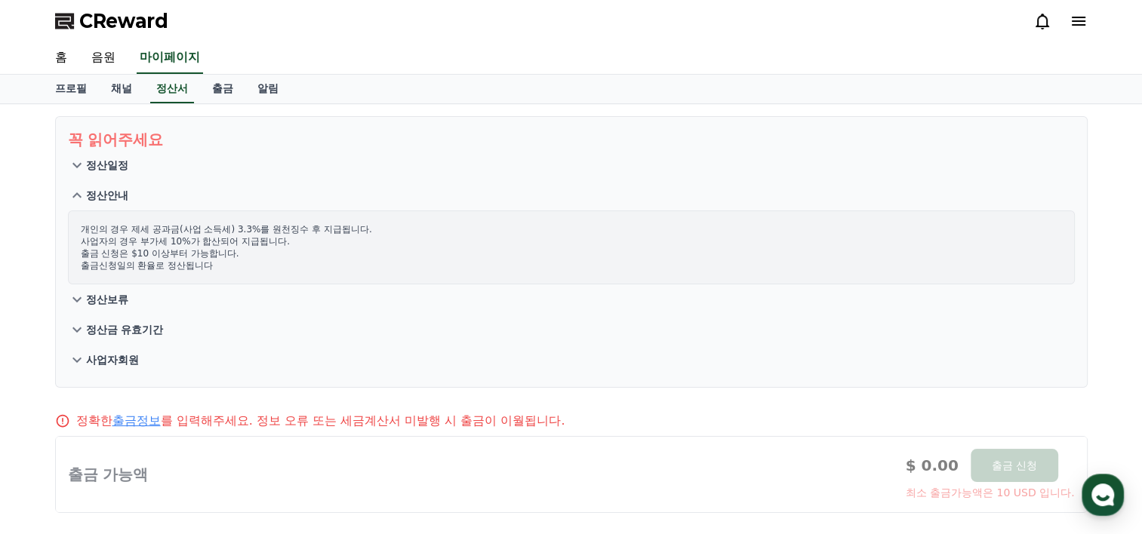
click at [105, 300] on p "정산보류" at bounding box center [107, 299] width 42 height 15
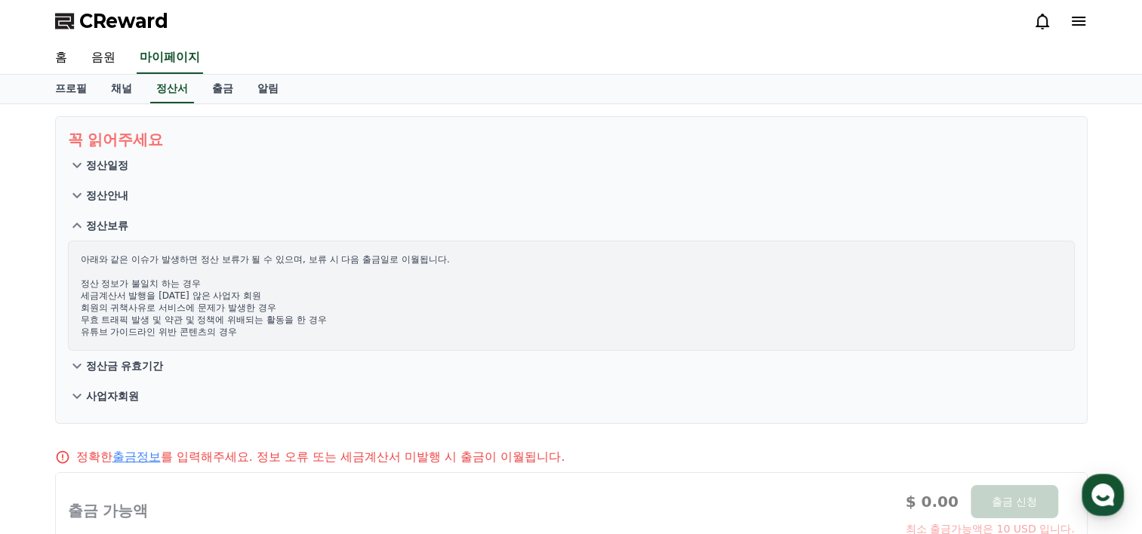
click at [128, 365] on p "정산금 유효기간" at bounding box center [125, 366] width 78 height 15
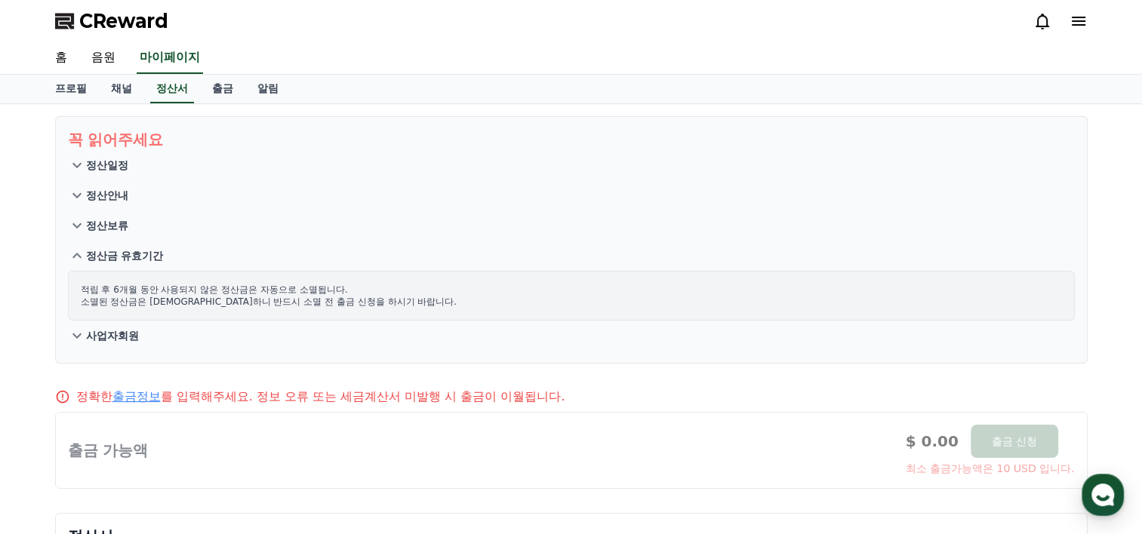
click at [118, 336] on p "사업자회원" at bounding box center [112, 335] width 53 height 15
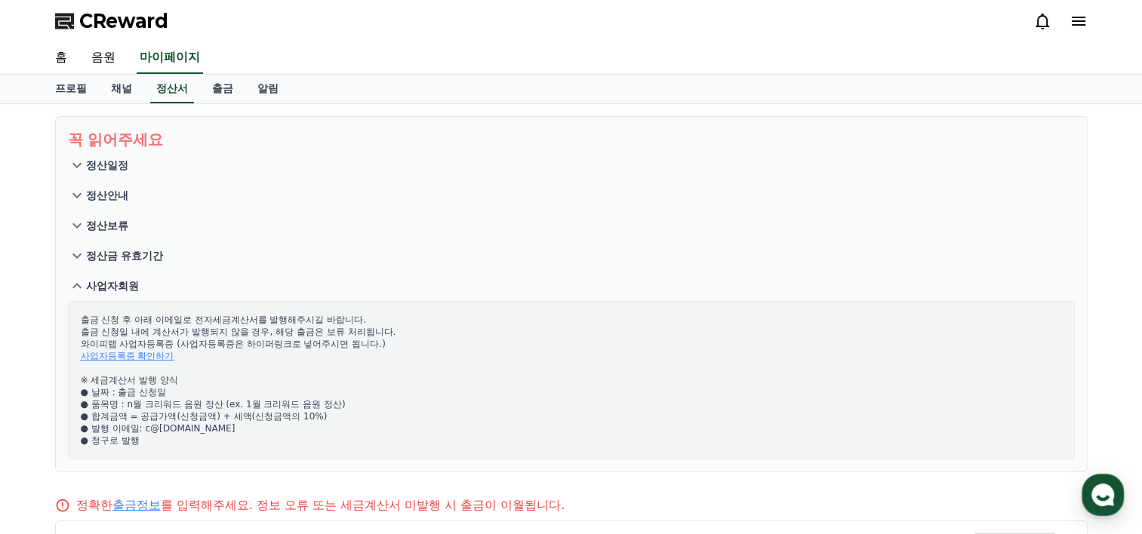
click at [24, 66] on div "홈 음원 마이페이지" at bounding box center [571, 58] width 1142 height 32
click at [974, 107] on div "꼭 읽어주세요 정산일정 정산안내 정산보류 정산금 유효기간 사업자회원 출금 신청 후 아래 이메일로 전자세금계산서를 발행해주시길 바랍니다. 출금 …" at bounding box center [571, 412] width 1057 height 616
click at [1108, 226] on div "꼭 읽어주세요 정산일정 정산안내 정산보류 정산금 유효기간 사업자회원 출금 신청 후 아래 이메일로 전자세금계산서를 발행해주시길 바랍니다. 출금 …" at bounding box center [571, 412] width 1142 height 616
